Goal: Task Accomplishment & Management: Use online tool/utility

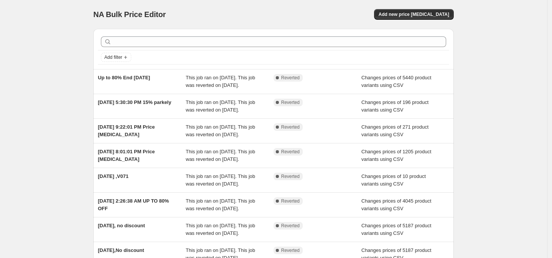
click at [49, 76] on div "NA Bulk Price Editor. This page is ready NA Bulk Price Editor Add new price cha…" at bounding box center [273, 195] width 547 height 391
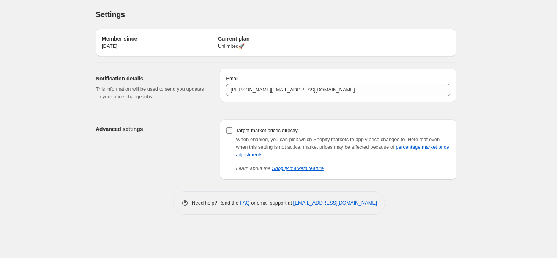
click at [228, 130] on input "Target market prices directly" at bounding box center [229, 131] width 6 height 6
checkbox input "true"
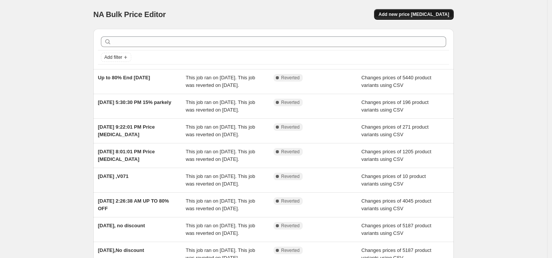
click at [449, 14] on span "Add new price [MEDICAL_DATA]" at bounding box center [414, 14] width 71 height 6
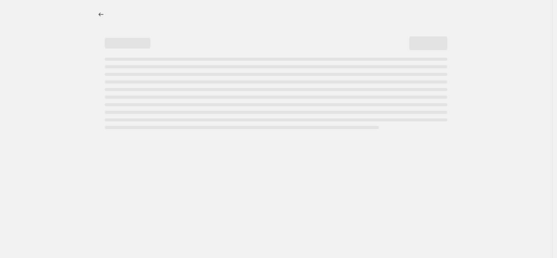
select select "percentage"
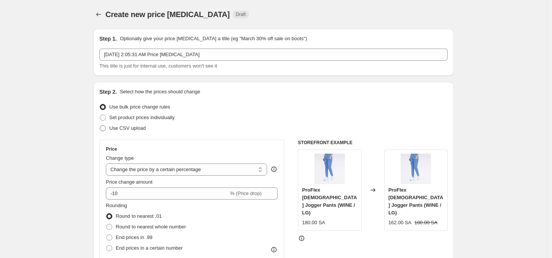
click at [138, 124] on span "Use CSV upload" at bounding box center [127, 128] width 36 height 8
click at [100, 125] on input "Use CSV upload" at bounding box center [100, 125] width 0 height 0
radio input "true"
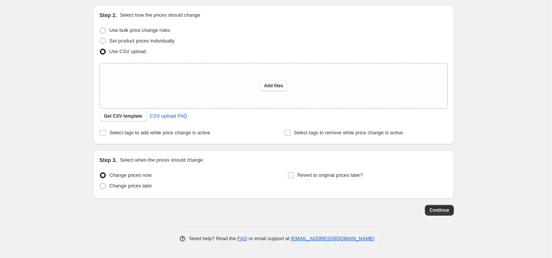
scroll to position [80, 0]
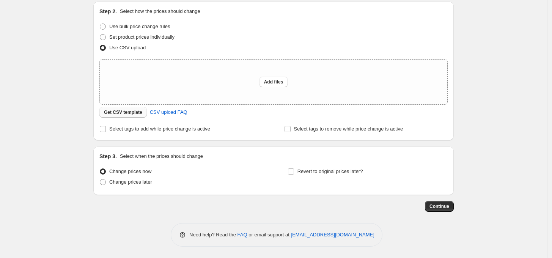
click at [137, 113] on span "Get CSV template" at bounding box center [123, 112] width 38 height 6
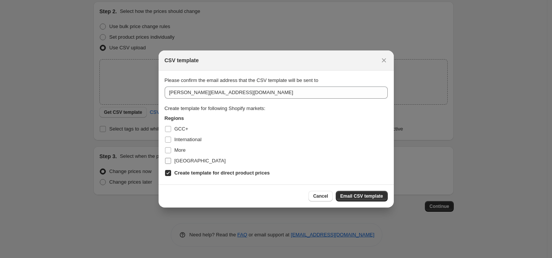
click at [180, 159] on span "[GEOGRAPHIC_DATA]" at bounding box center [200, 161] width 51 height 6
click at [171, 159] on input "[GEOGRAPHIC_DATA]" at bounding box center [168, 161] width 6 height 6
checkbox input "true"
click at [181, 152] on span "More" at bounding box center [180, 150] width 11 height 6
click at [171, 152] on input "More" at bounding box center [168, 150] width 6 height 6
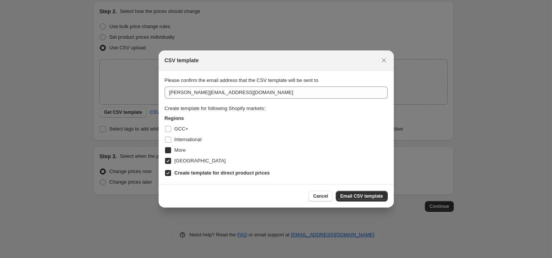
checkbox input "true"
click at [182, 141] on span "International" at bounding box center [188, 140] width 27 height 6
click at [171, 141] on input "International" at bounding box center [168, 140] width 6 height 6
checkbox input "true"
click at [186, 128] on span "GCC+" at bounding box center [182, 129] width 14 height 6
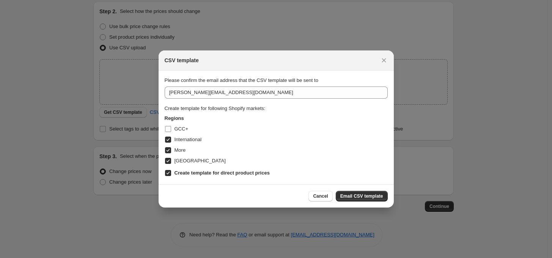
click at [171, 128] on input "GCC+" at bounding box center [168, 129] width 6 height 6
checkbox input "true"
click at [229, 173] on b "Create template for direct product prices" at bounding box center [222, 173] width 95 height 6
click at [171, 173] on input "Create template for direct product prices" at bounding box center [168, 173] width 6 height 6
click at [230, 174] on b "Create template for direct product prices" at bounding box center [222, 173] width 95 height 6
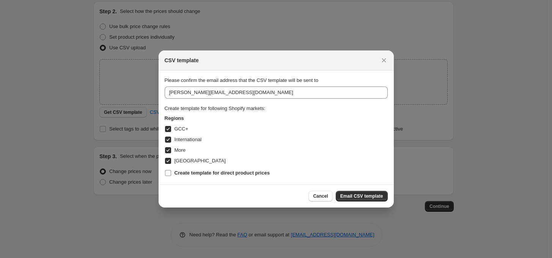
click at [171, 174] on input "Create template for direct product prices" at bounding box center [168, 173] width 6 height 6
checkbox input "true"
click at [370, 195] on span "Email CSV template" at bounding box center [361, 196] width 43 height 6
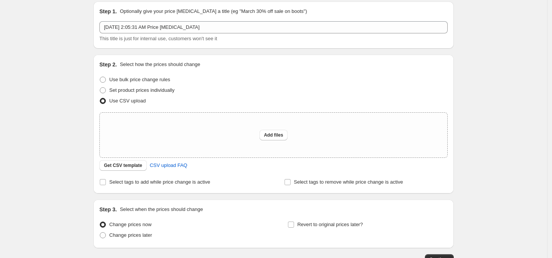
scroll to position [0, 0]
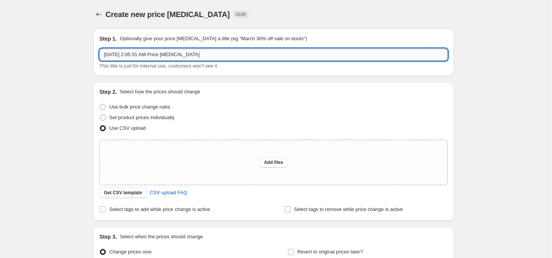
click at [204, 53] on input "[DATE] 2:05:31 AM Price [MEDICAL_DATA]" at bounding box center [273, 55] width 348 height 12
click at [205, 53] on input "[DATE] 2:05:31 AM Price [MEDICAL_DATA]" at bounding box center [273, 55] width 348 height 12
click at [205, 54] on input "[DATE] 2:05:31 AM Price [MEDICAL_DATA]" at bounding box center [273, 55] width 348 height 12
drag, startPoint x: 178, startPoint y: 51, endPoint x: 54, endPoint y: 51, distance: 124.1
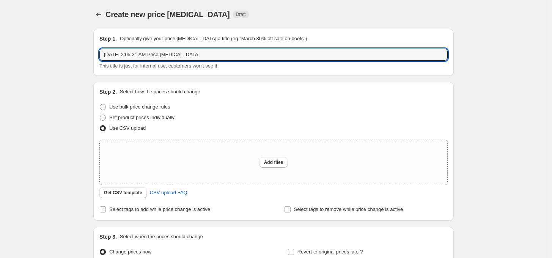
click at [54, 51] on div "Create new price [MEDICAL_DATA]. This page is ready Create new price [MEDICAL_D…" at bounding box center [273, 169] width 547 height 339
click at [160, 56] on input "[DATE] 2:05:31 AM Price [MEDICAL_DATA]" at bounding box center [273, 55] width 348 height 12
drag, startPoint x: 224, startPoint y: 55, endPoint x: 81, endPoint y: 53, distance: 142.3
click at [81, 53] on div "Create new price [MEDICAL_DATA]. This page is ready Create new price [MEDICAL_D…" at bounding box center [273, 169] width 547 height 339
click at [194, 52] on input "[DATE] 2:05:31 AM Price [MEDICAL_DATA]" at bounding box center [273, 55] width 348 height 12
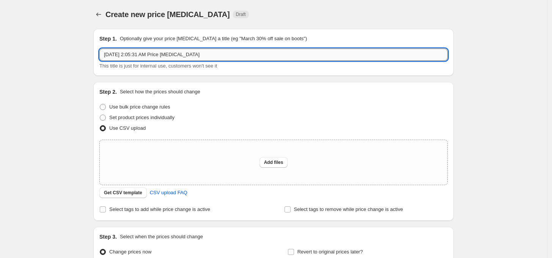
drag, startPoint x: 209, startPoint y: 54, endPoint x: 162, endPoint y: 60, distance: 47.8
click at [162, 60] on input "[DATE] 2:05:31 AM Price [MEDICAL_DATA]" at bounding box center [273, 55] width 348 height 12
click at [197, 45] on div "Step 1. Optionally give your price [MEDICAL_DATA] a title (eg "March 30% off sa…" at bounding box center [273, 52] width 348 height 35
drag, startPoint x: 209, startPoint y: 54, endPoint x: 137, endPoint y: 59, distance: 72.3
click at [137, 59] on input "[DATE] 2:05:31 AM Price [MEDICAL_DATA]" at bounding box center [273, 55] width 348 height 12
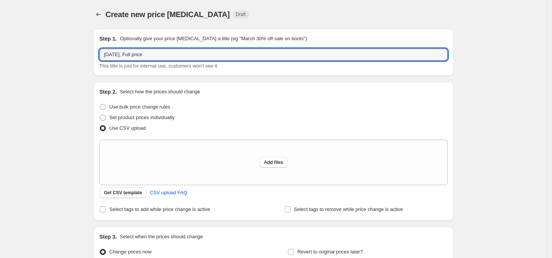
click at [61, 64] on div "Create new price [MEDICAL_DATA]. This page is ready Create new price [MEDICAL_D…" at bounding box center [273, 169] width 547 height 339
click at [184, 57] on input "[DATE], Full price" at bounding box center [273, 55] width 348 height 12
click at [186, 55] on input "18[DATE], Full price until" at bounding box center [273, 55] width 348 height 12
type input "18[DATE], Full price until [DATE]"
click at [79, 39] on div "Create new price [MEDICAL_DATA]. This page is ready Create new price [MEDICAL_D…" at bounding box center [273, 169] width 547 height 339
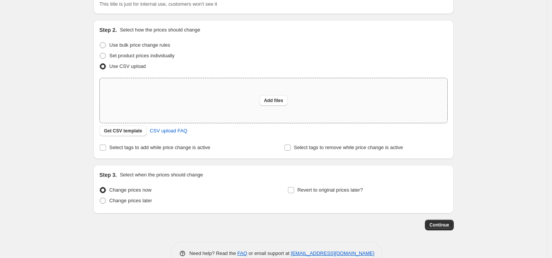
scroll to position [70, 0]
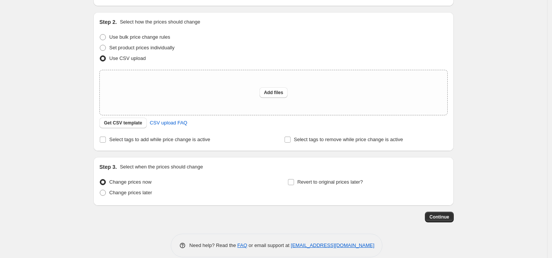
click at [130, 180] on span "Change prices now" at bounding box center [130, 182] width 42 height 6
click at [100, 180] on input "Change prices now" at bounding box center [100, 179] width 0 height 0
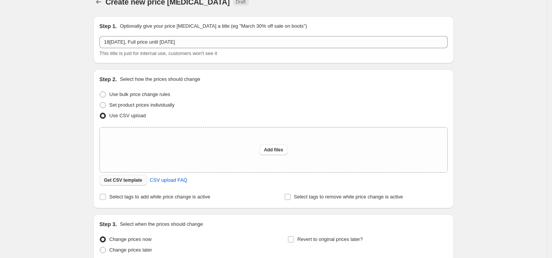
scroll to position [0, 0]
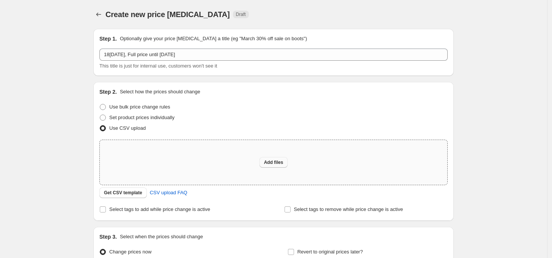
click at [280, 159] on button "Add files" at bounding box center [274, 162] width 28 height 11
type input "C:\fakepath\csv_template_user_42156.csv"
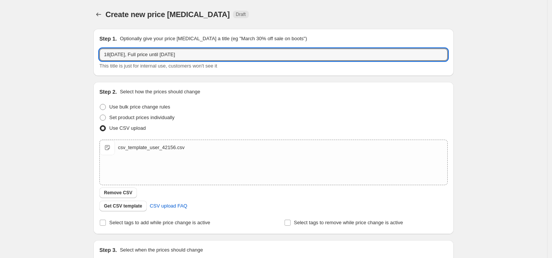
drag, startPoint x: 141, startPoint y: 55, endPoint x: 66, endPoint y: 57, distance: 75.6
click at [66, 57] on div "Create new price [MEDICAL_DATA]. This page is ready Create new price [MEDICAL_D…" at bounding box center [273, 176] width 547 height 352
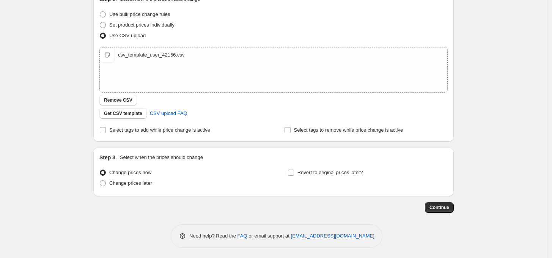
scroll to position [93, 0]
type input "Full price until [DATE]"
click at [449, 208] on span "Continue" at bounding box center [440, 207] width 20 height 6
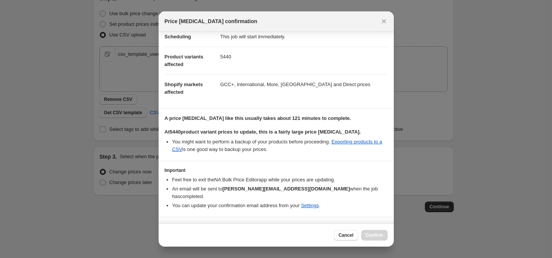
scroll to position [27, 0]
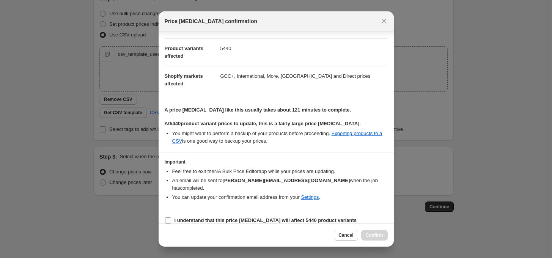
click at [170, 217] on input "I understand that this price [MEDICAL_DATA] will affect 5440 product variants" at bounding box center [168, 220] width 6 height 6
checkbox input "true"
click at [375, 234] on span "Confirm" at bounding box center [374, 235] width 17 height 6
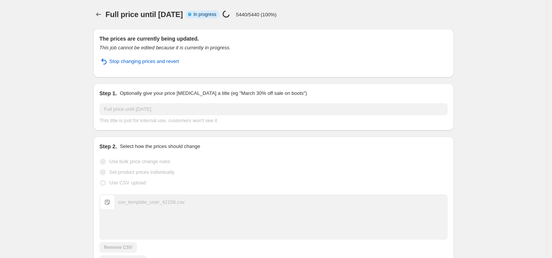
click at [172, 14] on span "Full price until [DATE]" at bounding box center [144, 14] width 77 height 8
click at [173, 16] on span "Full price until [DATE]" at bounding box center [144, 14] width 77 height 8
click at [174, 20] on div "Full price until [DATE]. This page is ready Full price until [DATE] Info Partia…" at bounding box center [273, 14] width 361 height 29
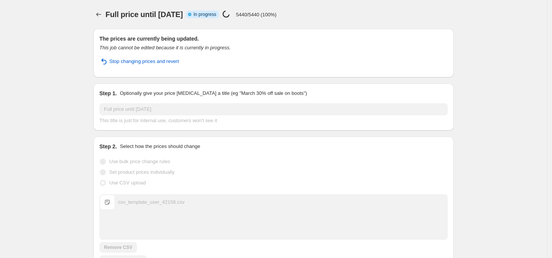
click at [179, 20] on div "Full price until [DATE]. This page is ready Full price until [DATE] Info Partia…" at bounding box center [273, 14] width 361 height 29
click at [167, 3] on div "Full price until [DATE]. This page is ready Full price until [DATE] Info Partia…" at bounding box center [273, 14] width 361 height 29
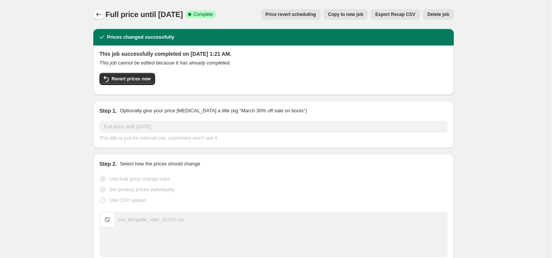
click at [102, 15] on icon "Price change jobs" at bounding box center [99, 15] width 8 height 8
